Goal: Find specific page/section: Find specific page/section

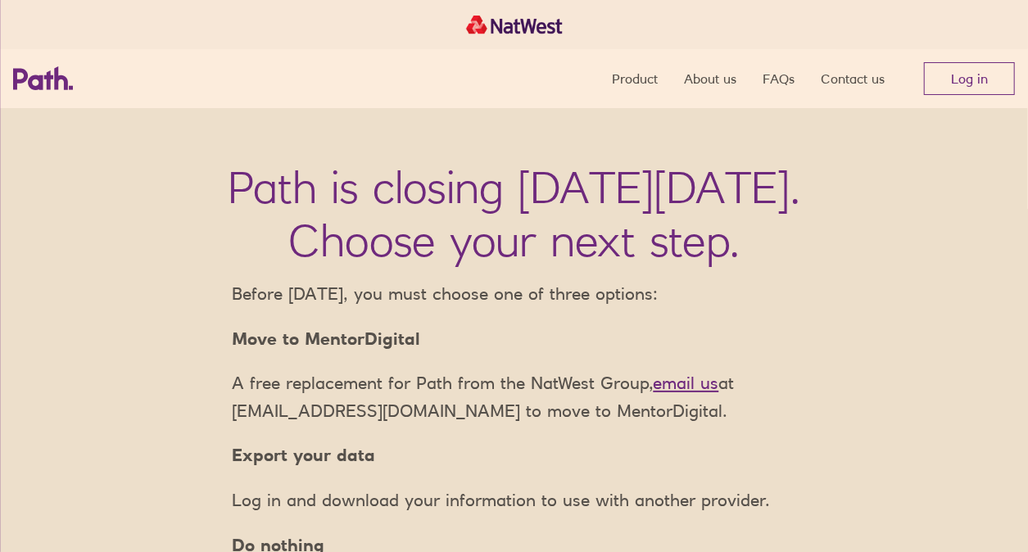
click at [978, 95] on nav "Product About us FAQs Contact us Log in" at bounding box center [813, 78] width 403 height 59
click at [973, 81] on link "Log in" at bounding box center [969, 78] width 91 height 33
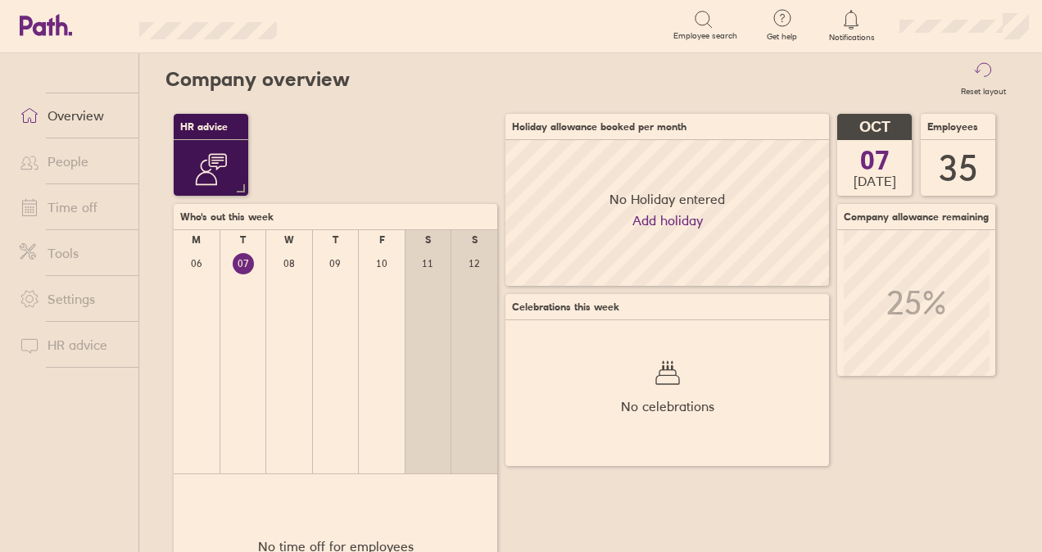
scroll to position [146, 323]
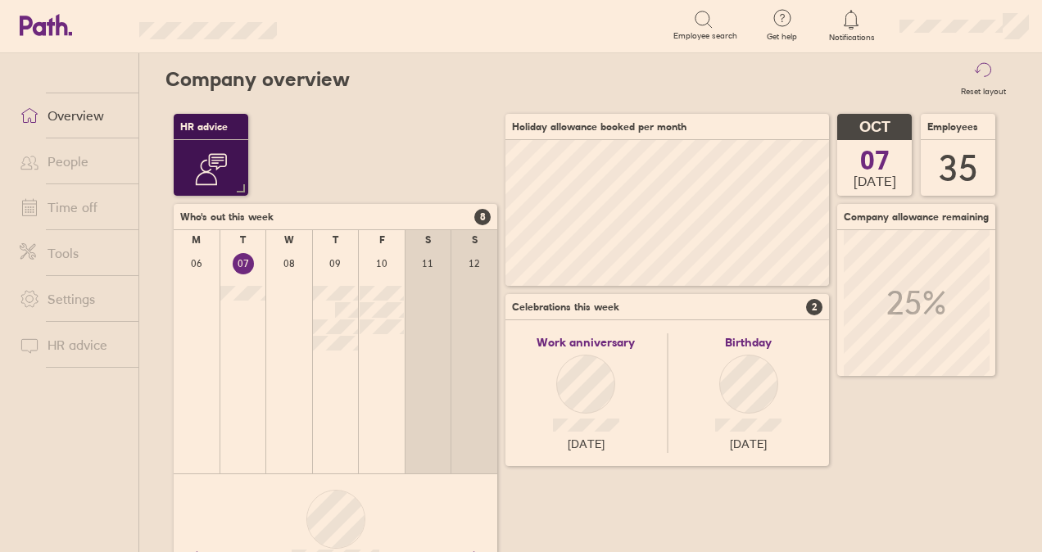
click at [69, 159] on link "People" at bounding box center [73, 161] width 132 height 33
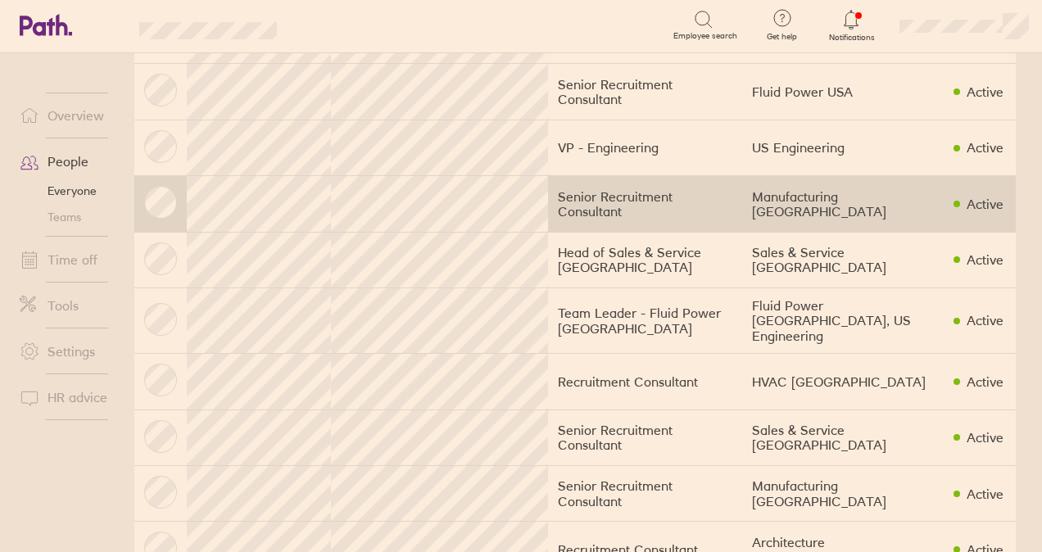
scroll to position [655, 0]
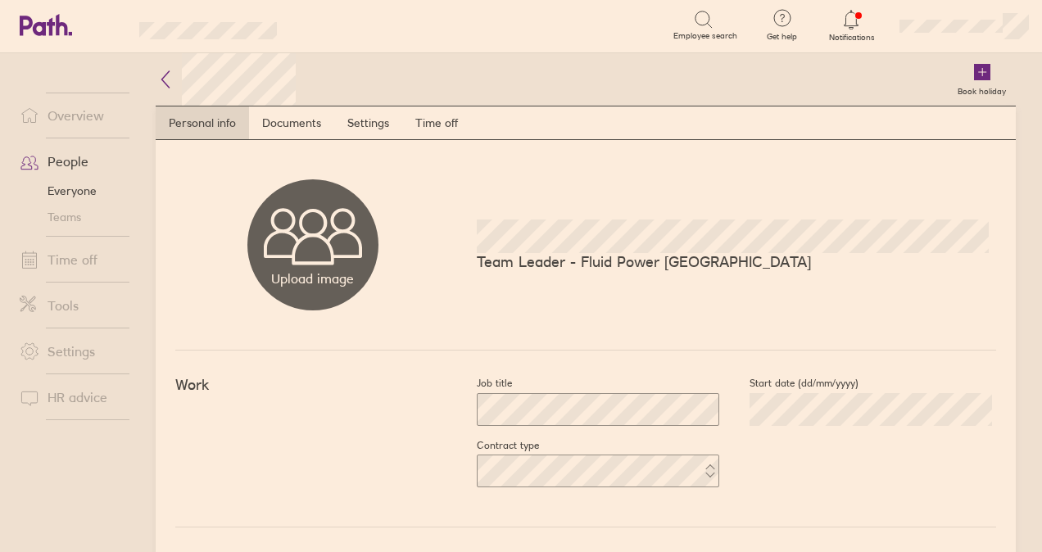
click at [498, 206] on div "Upload image Choose files Team Leader - Fluid Power [GEOGRAPHIC_DATA]" at bounding box center [585, 245] width 821 height 210
click at [165, 76] on icon at bounding box center [166, 80] width 20 height 20
